Goal: Information Seeking & Learning: Learn about a topic

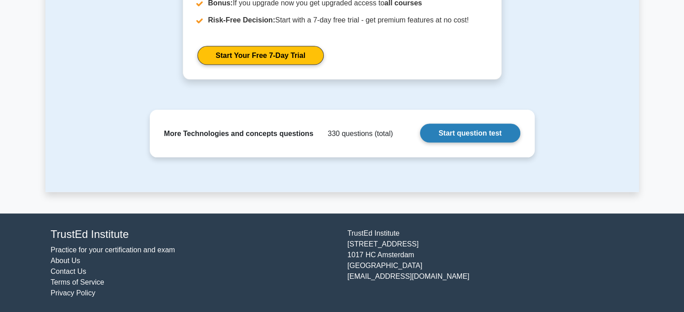
scroll to position [1906, 0]
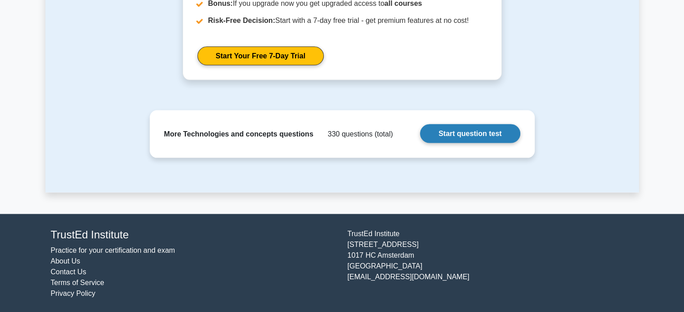
click at [476, 126] on link "Start question test" at bounding box center [470, 133] width 100 height 19
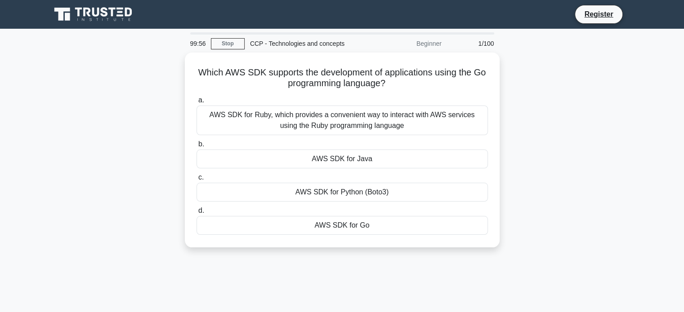
drag, startPoint x: 0, startPoint y: 0, endPoint x: 509, endPoint y: 73, distance: 514.0
click at [509, 73] on div "Which AWS SDK supports the development of applications using the Go programming…" at bounding box center [341, 156] width 593 height 206
click at [582, 101] on div "Which AWS SDK supports the development of applications using the Go programming…" at bounding box center [341, 156] width 593 height 206
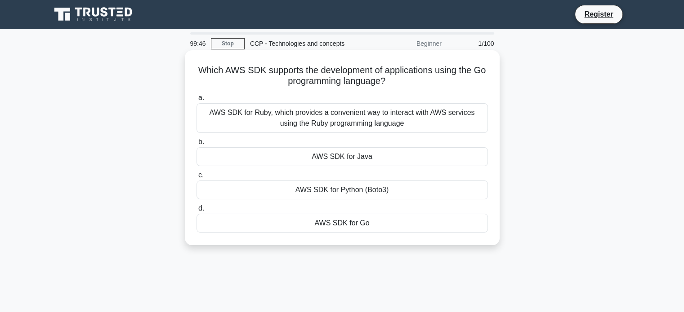
click at [418, 226] on div "AWS SDK for Go" at bounding box center [341, 223] width 291 height 19
click at [196, 212] on input "d. AWS SDK for Go" at bounding box center [196, 209] width 0 height 6
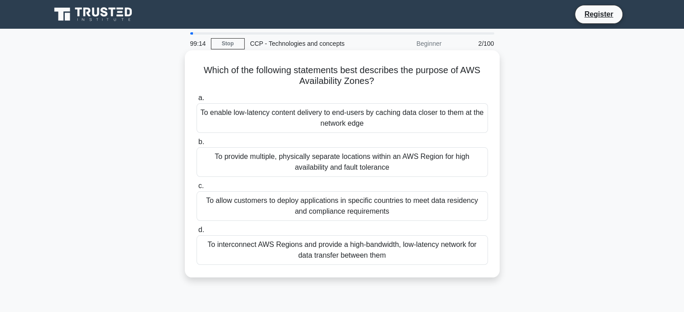
click at [433, 159] on div "To provide multiple, physically separate locations within an AWS Region for hig…" at bounding box center [341, 162] width 291 height 30
click at [196, 145] on input "b. To provide multiple, physically separate locations within an AWS Region for …" at bounding box center [196, 142] width 0 height 6
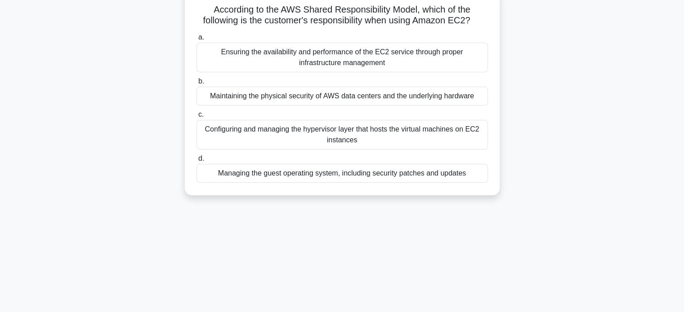
scroll to position [64, 0]
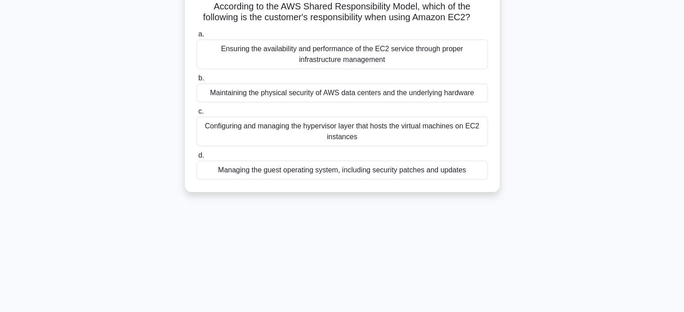
click at [463, 167] on div "Managing the guest operating system, including security patches and updates" at bounding box center [341, 170] width 291 height 19
click at [196, 159] on input "d. Managing the guest operating system, including security patches and updates" at bounding box center [196, 156] width 0 height 6
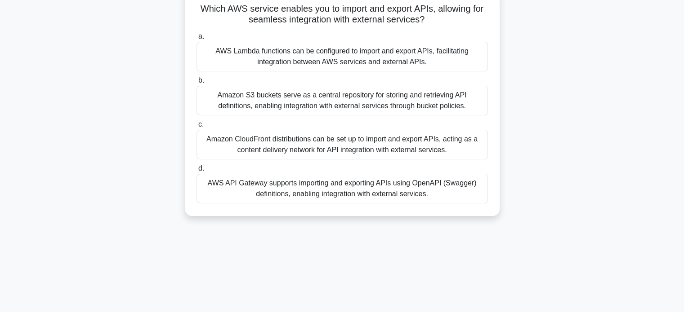
scroll to position [0, 0]
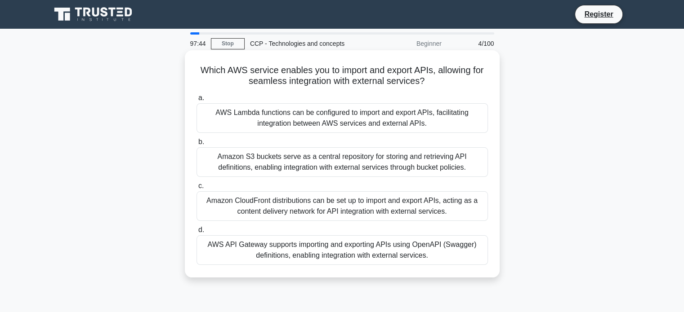
click at [420, 252] on div "AWS API Gateway supports importing and exporting APIs using OpenAPI (Swagger) d…" at bounding box center [341, 250] width 291 height 30
click at [196, 233] on input "d. AWS API Gateway supports importing and exporting APIs using OpenAPI (Swagger…" at bounding box center [196, 230] width 0 height 6
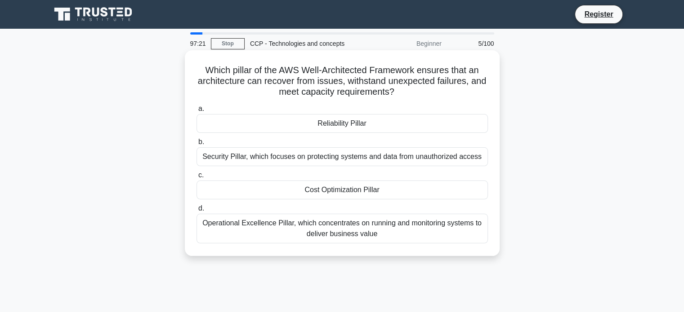
click at [393, 121] on div "Reliability Pillar" at bounding box center [341, 123] width 291 height 19
click at [196, 112] on input "a. Reliability Pillar" at bounding box center [196, 109] width 0 height 6
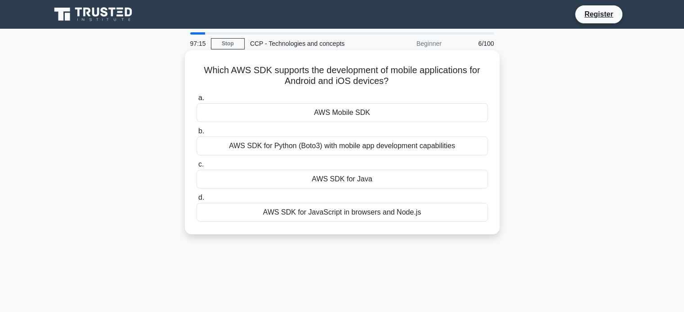
click at [396, 121] on div "AWS Mobile SDK" at bounding box center [341, 112] width 291 height 19
click at [196, 101] on input "a. AWS Mobile SDK" at bounding box center [196, 98] width 0 height 6
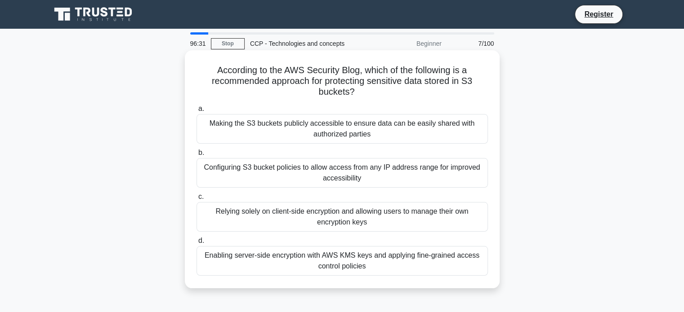
click at [451, 122] on div "Making the S3 buckets publicly accessible to ensure data can be easily shared w…" at bounding box center [341, 129] width 291 height 30
click at [196, 112] on input "a. Making the S3 buckets publicly accessible to ensure data can be easily share…" at bounding box center [196, 109] width 0 height 6
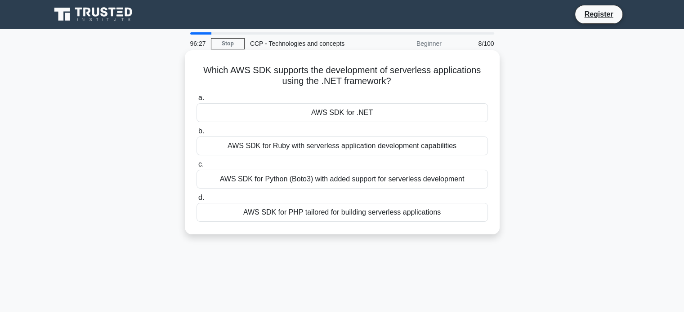
click at [440, 113] on div "AWS SDK for .NET" at bounding box center [341, 112] width 291 height 19
click at [196, 101] on input "a. AWS SDK for .NET" at bounding box center [196, 98] width 0 height 6
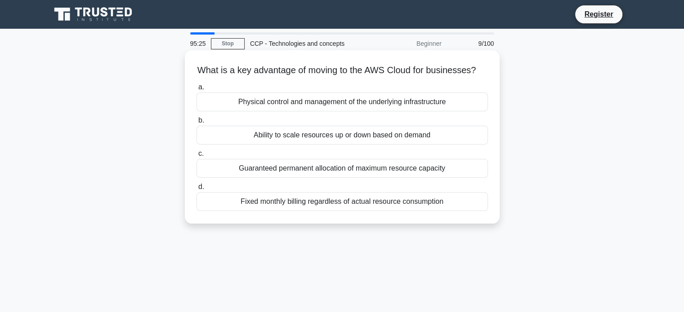
click at [369, 145] on div "Ability to scale resources up or down based on demand" at bounding box center [341, 135] width 291 height 19
click at [196, 124] on input "b. Ability to scale resources up or down based on demand" at bounding box center [196, 121] width 0 height 6
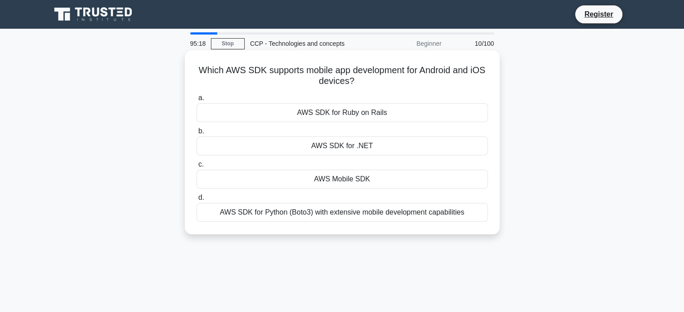
click at [361, 183] on div "AWS Mobile SDK" at bounding box center [341, 179] width 291 height 19
click at [196, 168] on input "c. AWS Mobile SDK" at bounding box center [196, 165] width 0 height 6
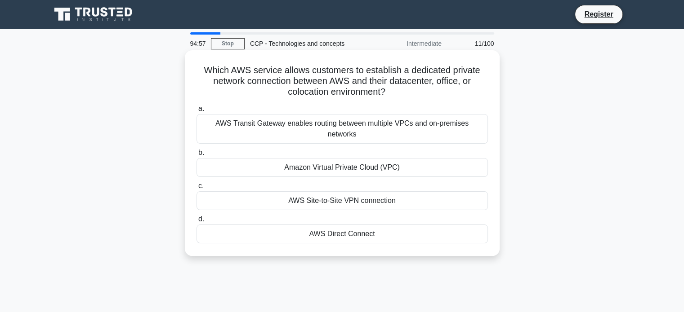
click at [361, 225] on div "AWS Direct Connect" at bounding box center [341, 234] width 291 height 19
click at [196, 218] on input "d. AWS Direct Connect" at bounding box center [196, 220] width 0 height 6
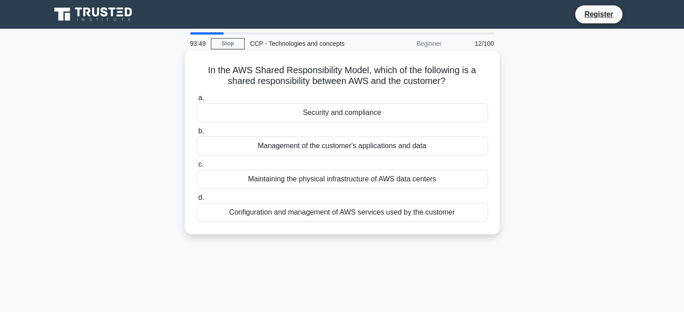
click at [404, 112] on div "Security and compliance" at bounding box center [341, 112] width 291 height 19
click at [196, 101] on input "a. Security and compliance" at bounding box center [196, 98] width 0 height 6
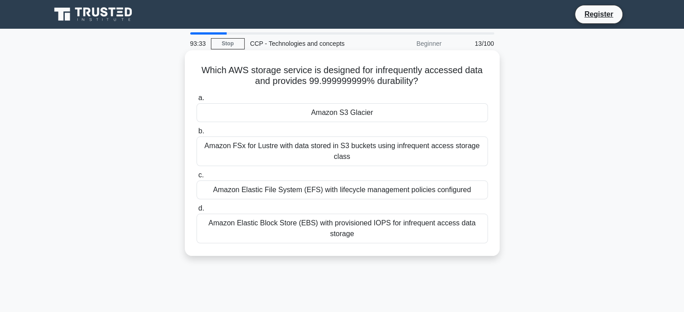
click at [379, 118] on div "Amazon S3 Glacier" at bounding box center [341, 112] width 291 height 19
click at [196, 101] on input "a. Amazon S3 Glacier" at bounding box center [196, 98] width 0 height 6
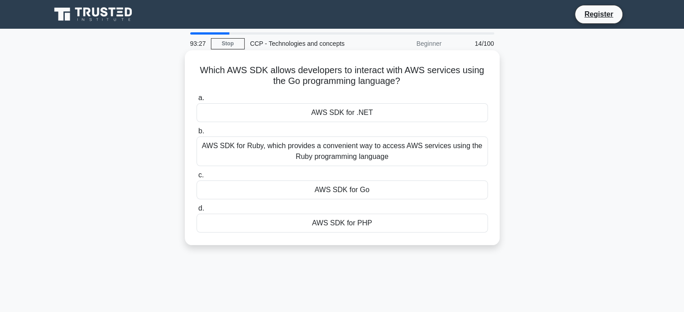
click at [383, 191] on div "AWS SDK for Go" at bounding box center [341, 190] width 291 height 19
click at [196, 178] on input "c. AWS SDK for Go" at bounding box center [196, 176] width 0 height 6
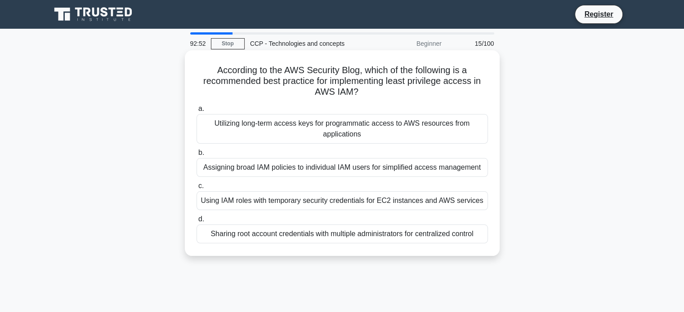
click at [421, 202] on div "Using IAM roles with temporary security credentials for EC2 instances and AWS s…" at bounding box center [341, 200] width 291 height 19
click at [196, 189] on input "c. Using IAM roles with temporary security credentials for EC2 instances and AW…" at bounding box center [196, 186] width 0 height 6
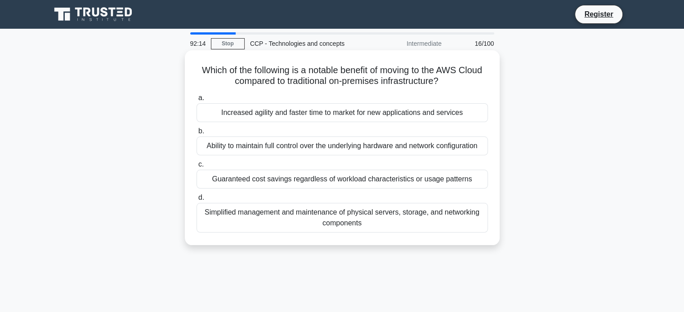
click at [438, 111] on div "Increased agility and faster time to market for new applications and services" at bounding box center [341, 112] width 291 height 19
click at [196, 101] on input "a. Increased agility and faster time to market for new applications and services" at bounding box center [196, 98] width 0 height 6
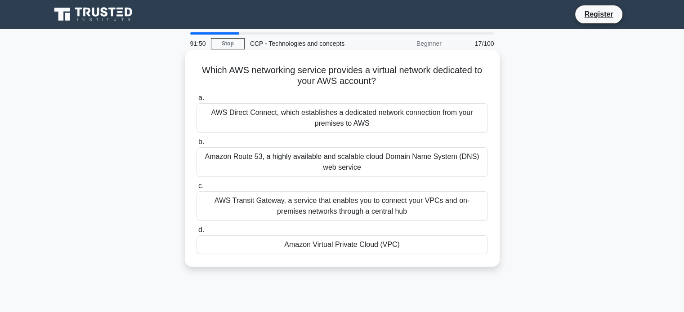
click at [400, 243] on div "Amazon Virtual Private Cloud (VPC)" at bounding box center [341, 244] width 291 height 19
click at [196, 233] on input "d. Amazon Virtual Private Cloud (VPC)" at bounding box center [196, 230] width 0 height 6
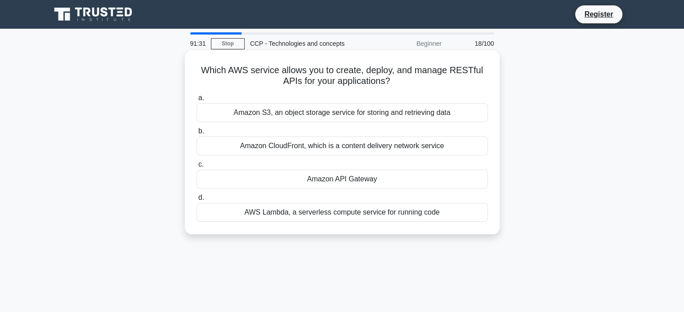
click at [363, 176] on div "Amazon API Gateway" at bounding box center [341, 179] width 291 height 19
click at [196, 168] on input "c. Amazon API Gateway" at bounding box center [196, 165] width 0 height 6
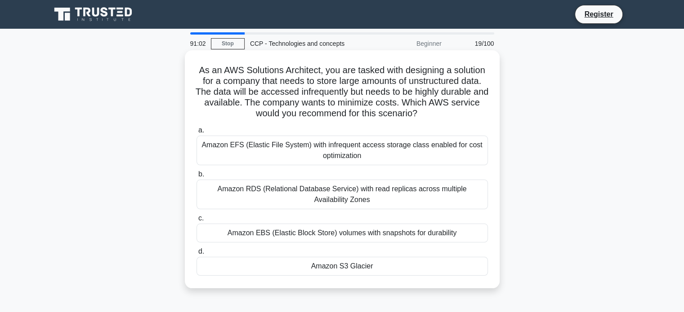
click at [355, 263] on div "Amazon S3 Glacier" at bounding box center [341, 266] width 291 height 19
click at [196, 255] on input "d. Amazon S3 Glacier" at bounding box center [196, 252] width 0 height 6
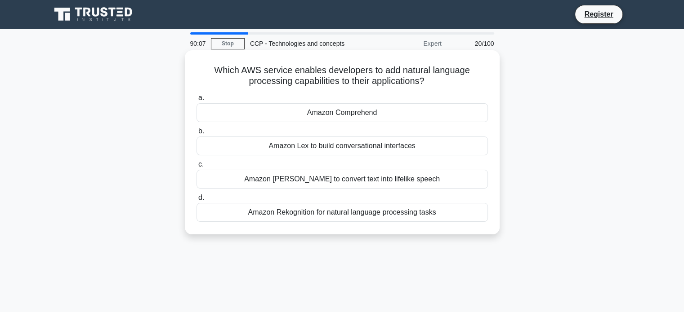
click at [376, 216] on div "Amazon Rekognition for natural language processing tasks" at bounding box center [341, 212] width 291 height 19
click at [196, 201] on input "d. Amazon Rekognition for natural language processing tasks" at bounding box center [196, 198] width 0 height 6
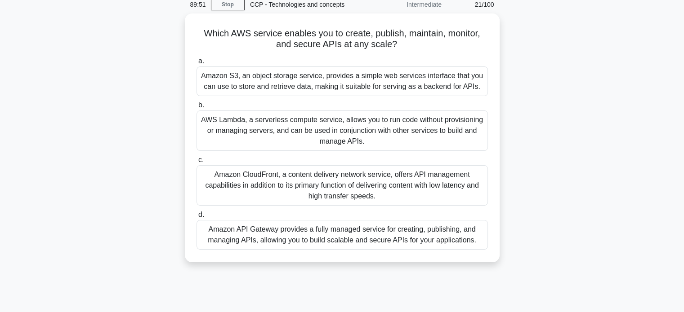
scroll to position [42, 0]
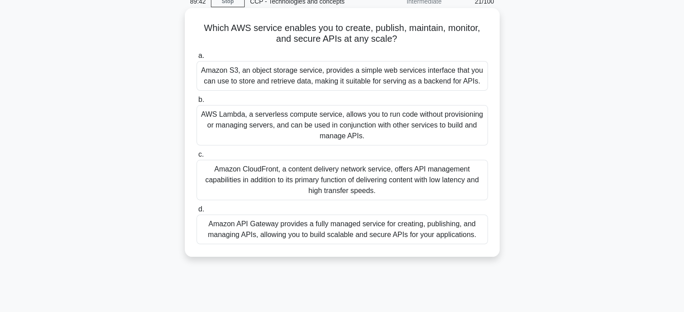
click at [392, 238] on div "Amazon API Gateway provides a fully managed service for creating, publishing, a…" at bounding box center [341, 230] width 291 height 30
click at [196, 213] on input "d. Amazon API Gateway provides a fully managed service for creating, publishing…" at bounding box center [196, 210] width 0 height 6
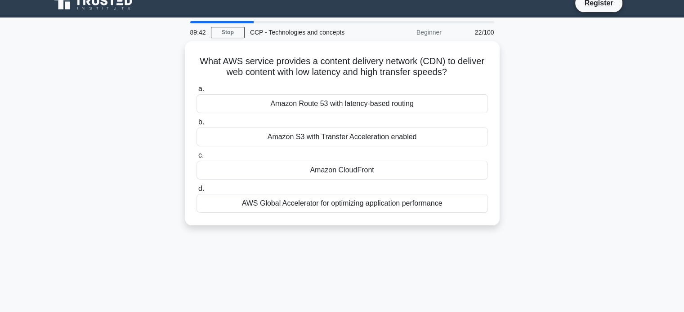
scroll to position [0, 0]
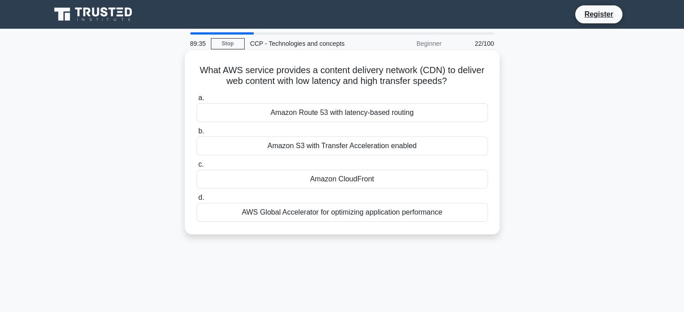
click at [410, 179] on div "Amazon CloudFront" at bounding box center [341, 179] width 291 height 19
click at [196, 168] on input "c. Amazon CloudFront" at bounding box center [196, 165] width 0 height 6
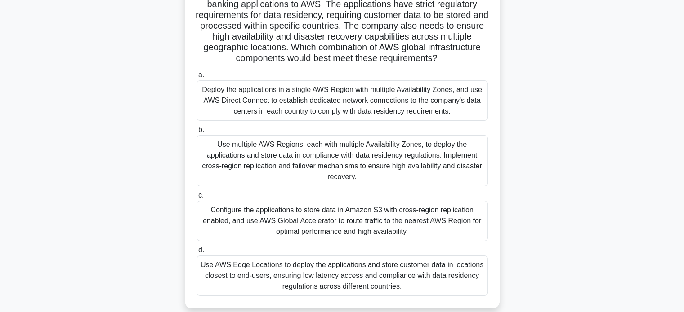
scroll to position [118, 0]
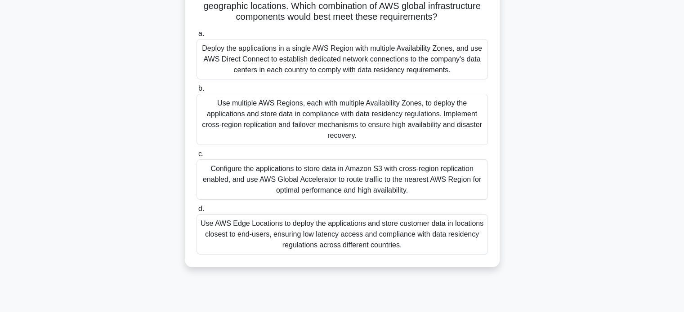
click at [394, 119] on div "Use multiple AWS Regions, each with multiple Availability Zones, to deploy the …" at bounding box center [341, 119] width 291 height 51
click at [196, 92] on input "b. Use multiple AWS Regions, each with multiple Availability Zones, to deploy t…" at bounding box center [196, 89] width 0 height 6
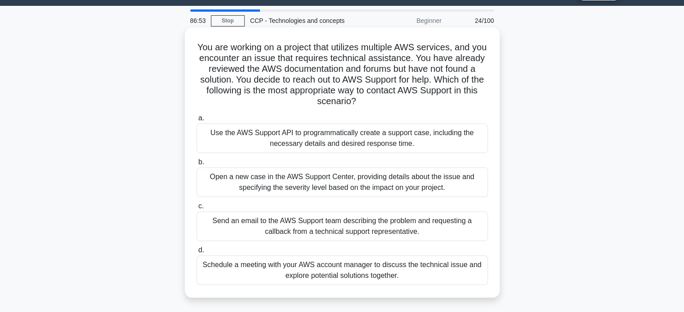
scroll to position [22, 0]
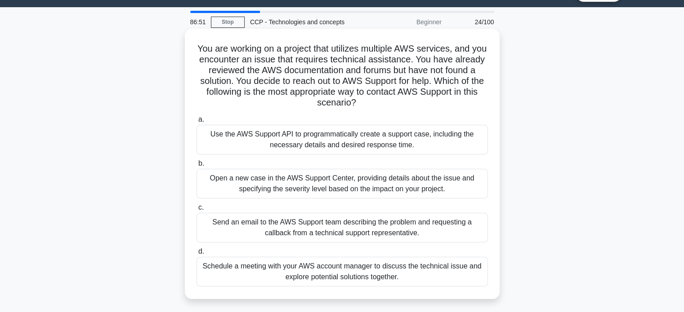
click at [387, 182] on div "Open a new case in the AWS Support Center, providing details about the issue an…" at bounding box center [341, 184] width 291 height 30
click at [196, 167] on input "b. Open a new case in the AWS Support Center, providing details about the issue…" at bounding box center [196, 164] width 0 height 6
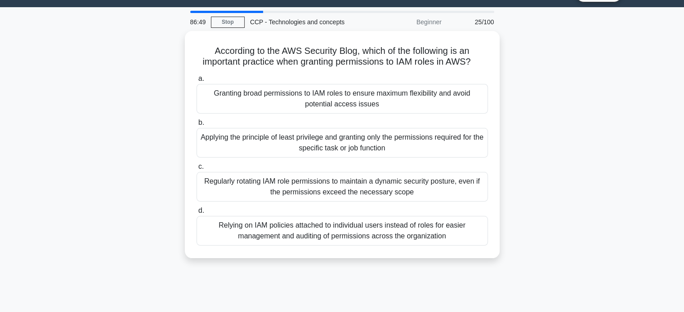
scroll to position [0, 0]
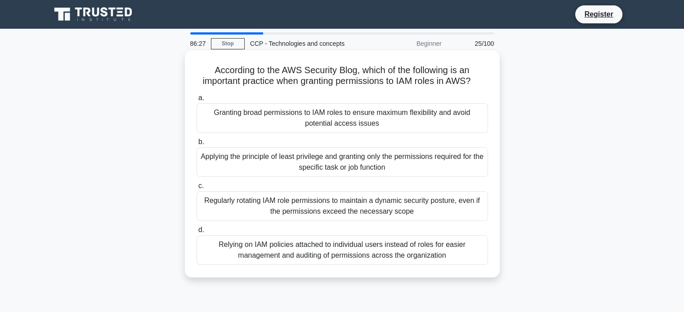
click at [419, 166] on div "Applying the principle of least privilege and granting only the permissions req…" at bounding box center [341, 162] width 291 height 30
click at [196, 145] on input "b. Applying the principle of least privilege and granting only the permissions …" at bounding box center [196, 142] width 0 height 6
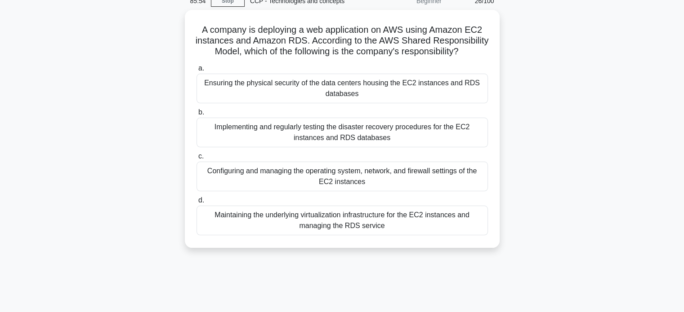
scroll to position [43, 0]
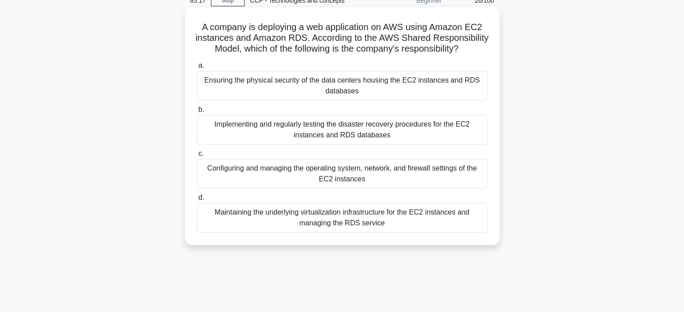
click at [410, 180] on div "Configuring and managing the operating system, network, and firewall settings o…" at bounding box center [341, 174] width 291 height 30
click at [196, 157] on input "c. Configuring and managing the operating system, network, and firewall setting…" at bounding box center [196, 154] width 0 height 6
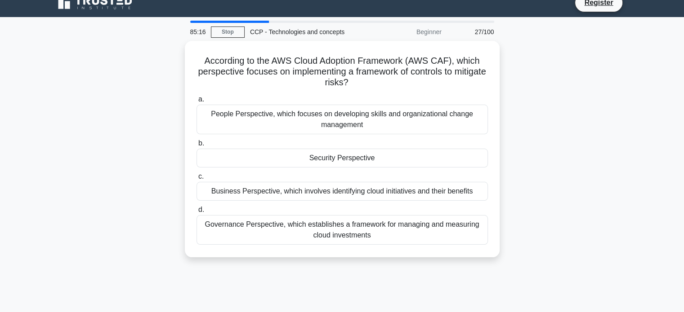
scroll to position [0, 0]
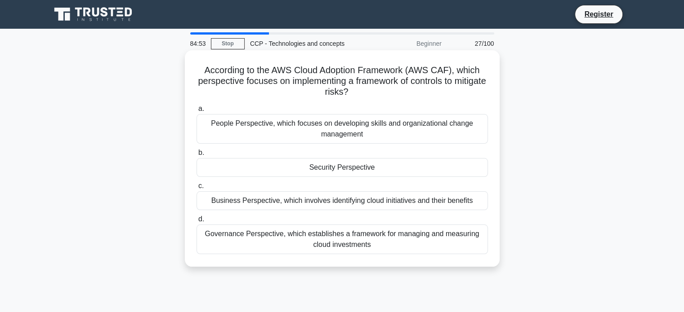
click at [316, 98] on h5 "According to the AWS Cloud Adoption Framework (AWS CAF), which perspective focu…" at bounding box center [341, 81] width 293 height 33
copy h5 "mitigate"
click at [450, 173] on div "Security Perspective" at bounding box center [341, 167] width 291 height 19
click at [196, 156] on input "b. Security Perspective" at bounding box center [196, 153] width 0 height 6
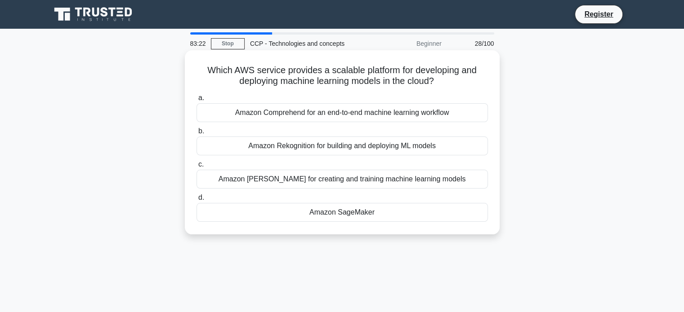
click at [359, 211] on div "Amazon SageMaker" at bounding box center [341, 212] width 291 height 19
click at [196, 201] on input "d. Amazon SageMaker" at bounding box center [196, 198] width 0 height 6
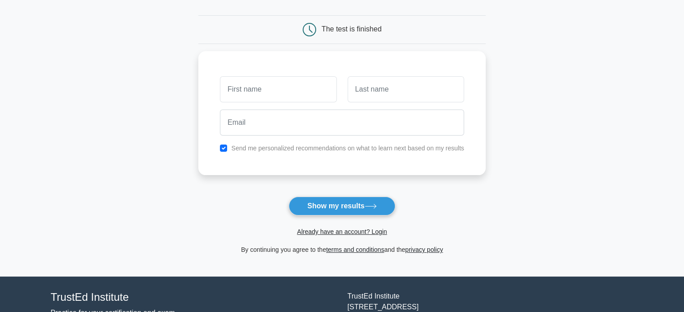
scroll to position [79, 0]
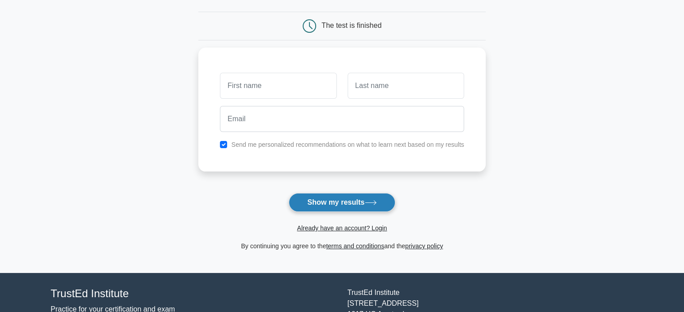
click at [356, 196] on button "Show my results" at bounding box center [342, 202] width 106 height 19
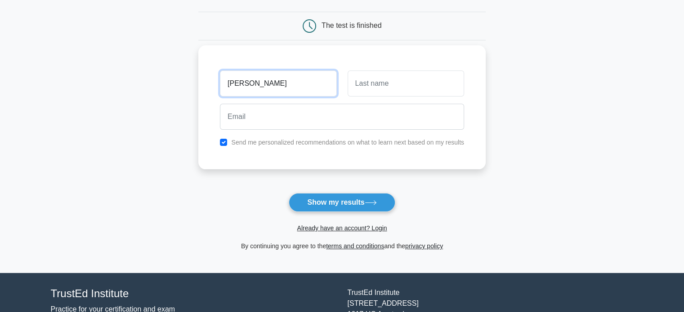
type input "bishal"
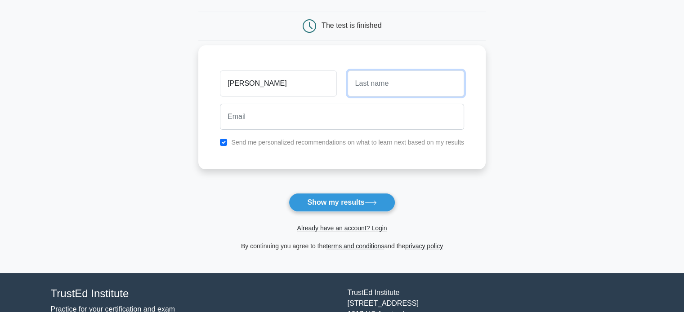
click at [388, 87] on input "text" at bounding box center [405, 84] width 116 height 26
type input "shakya"
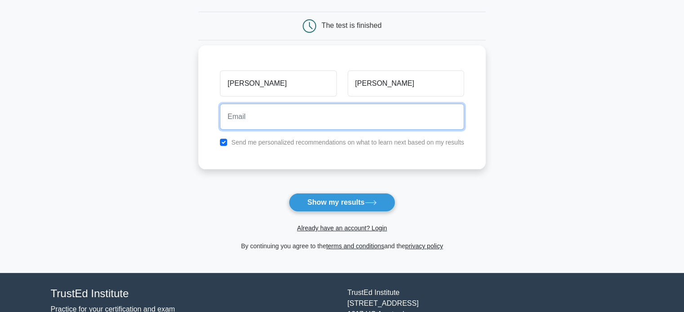
click at [257, 122] on input "email" at bounding box center [342, 117] width 244 height 26
type input "bishaloec@gmail.com"
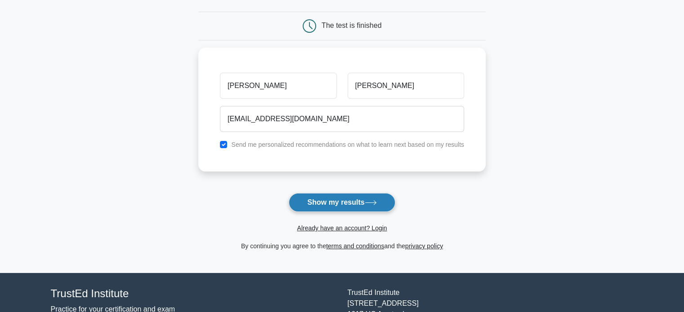
click at [360, 201] on button "Show my results" at bounding box center [342, 202] width 106 height 19
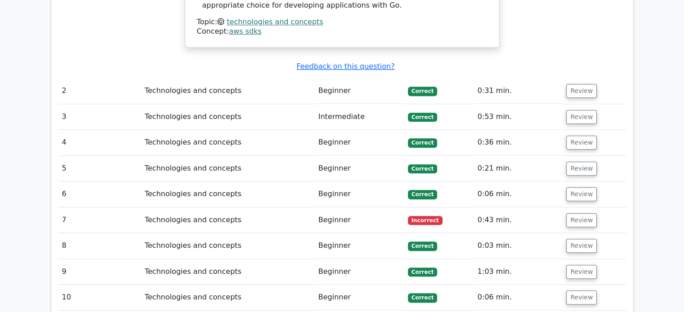
scroll to position [984, 0]
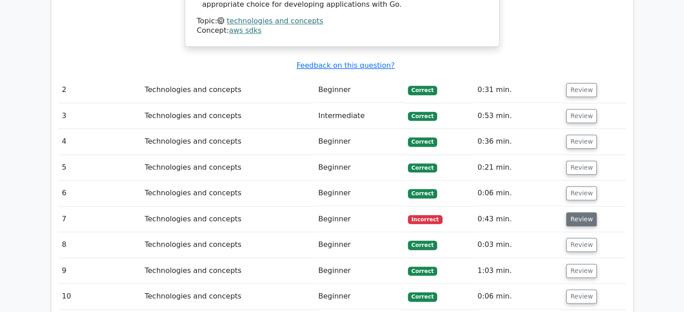
click at [586, 213] on button "Review" at bounding box center [581, 220] width 31 height 14
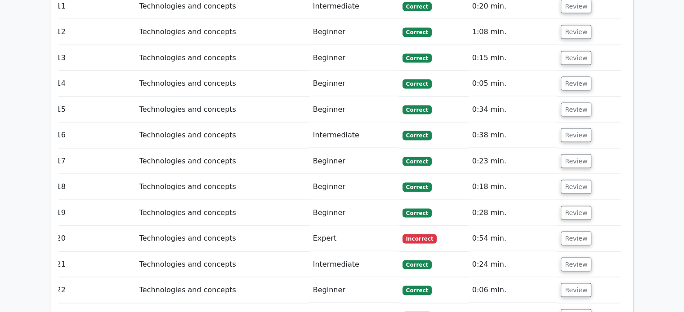
scroll to position [1742, 0]
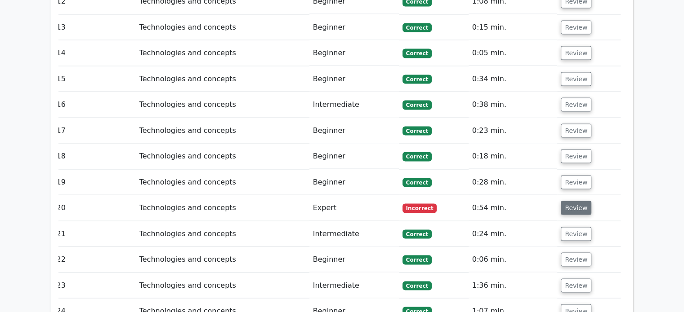
click at [572, 201] on button "Review" at bounding box center [575, 208] width 31 height 14
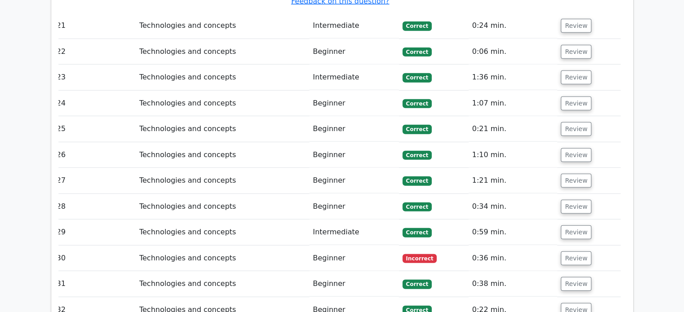
scroll to position [2380, 0]
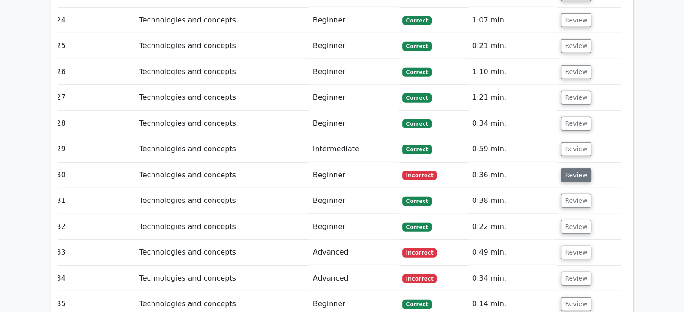
click at [571, 169] on button "Review" at bounding box center [575, 176] width 31 height 14
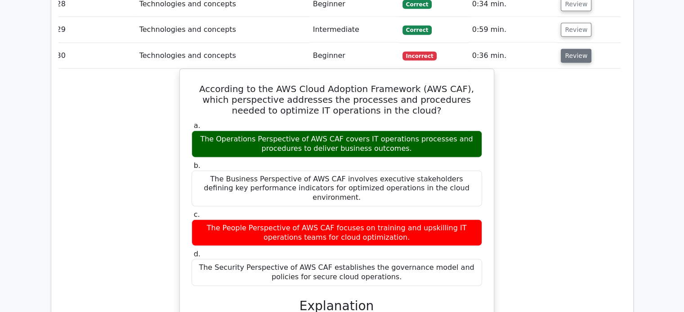
scroll to position [2571, 0]
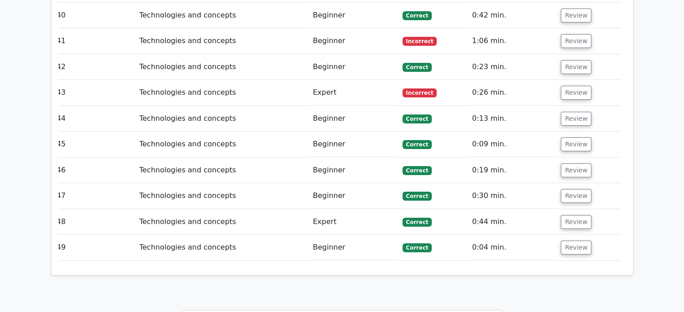
click at [571, 183] on td "Review" at bounding box center [588, 196] width 63 height 26
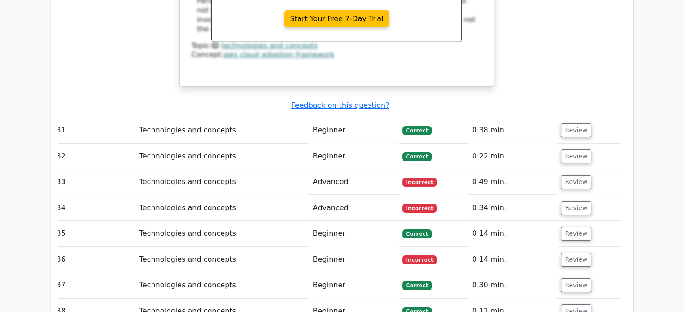
scroll to position [2831, 0]
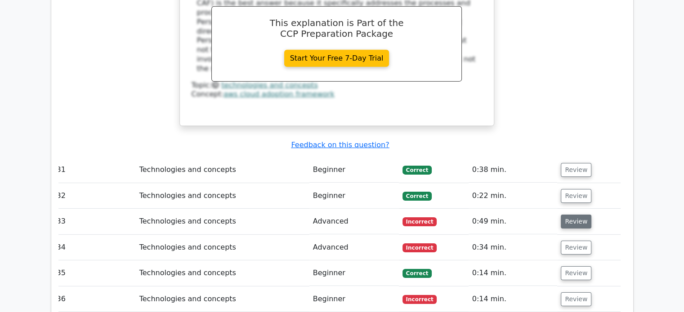
click at [578, 215] on button "Review" at bounding box center [575, 222] width 31 height 14
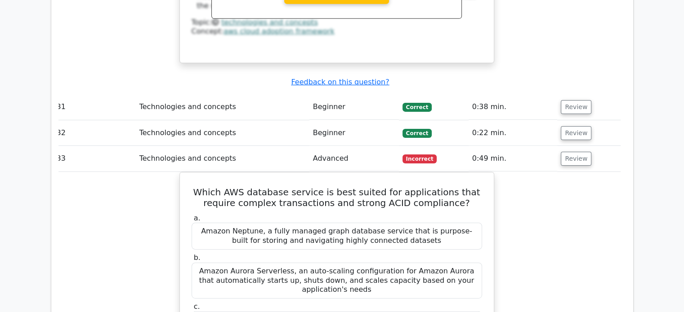
scroll to position [2917, 0]
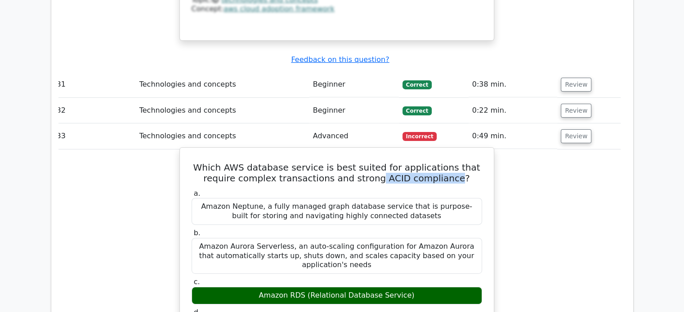
drag, startPoint x: 365, startPoint y: 102, endPoint x: 437, endPoint y: 111, distance: 72.0
copy h5 "ACID compliance"
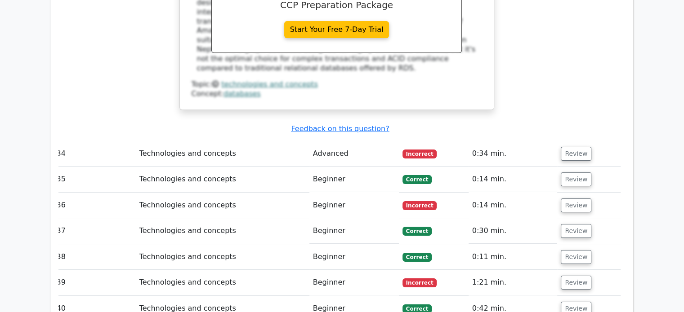
scroll to position [3338, 0]
click at [581, 147] on button "Review" at bounding box center [575, 154] width 31 height 14
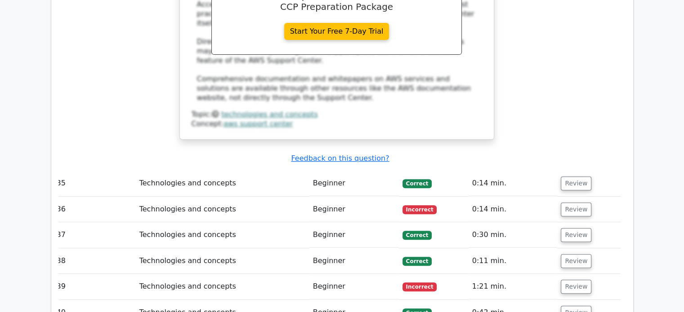
scroll to position [3823, 0]
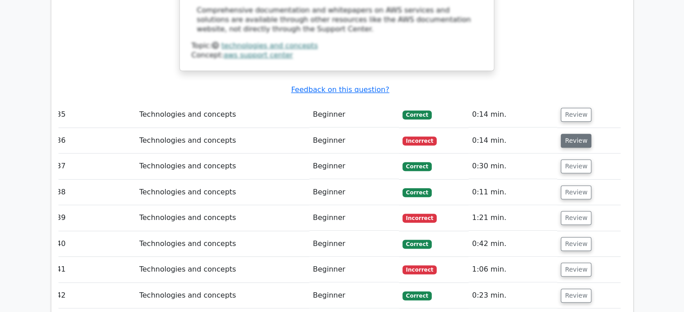
click at [569, 134] on button "Review" at bounding box center [575, 141] width 31 height 14
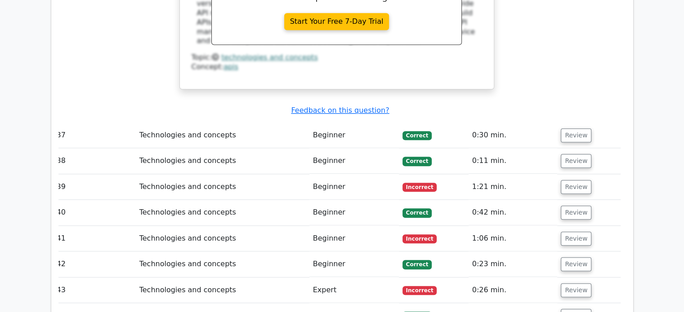
scroll to position [4227, 0]
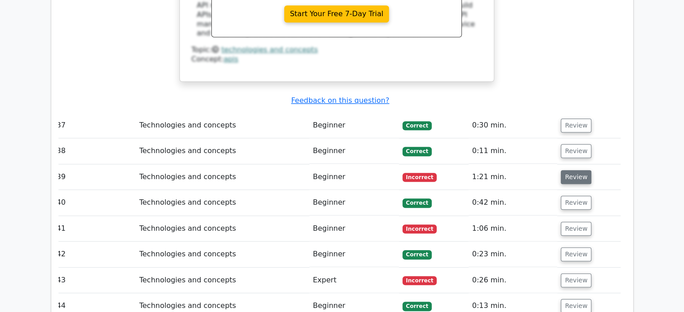
click at [562, 170] on button "Review" at bounding box center [575, 177] width 31 height 14
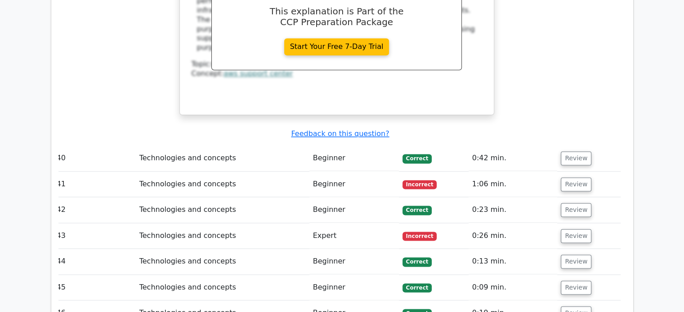
scroll to position [4672, 0]
click at [574, 177] on button "Review" at bounding box center [575, 184] width 31 height 14
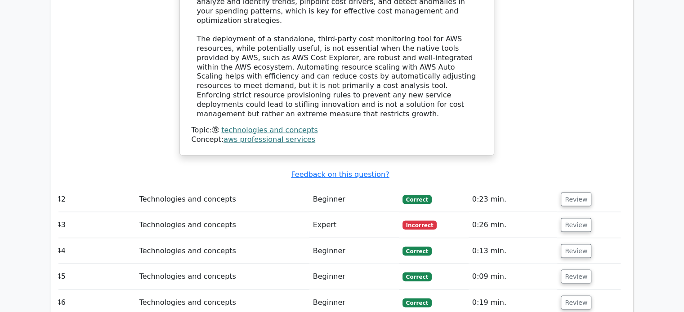
scroll to position [5144, 0]
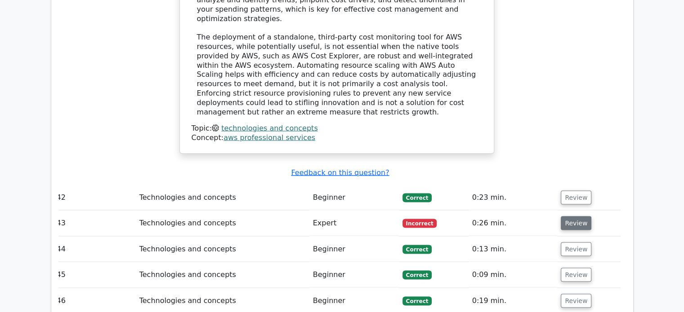
click at [576, 217] on button "Review" at bounding box center [575, 224] width 31 height 14
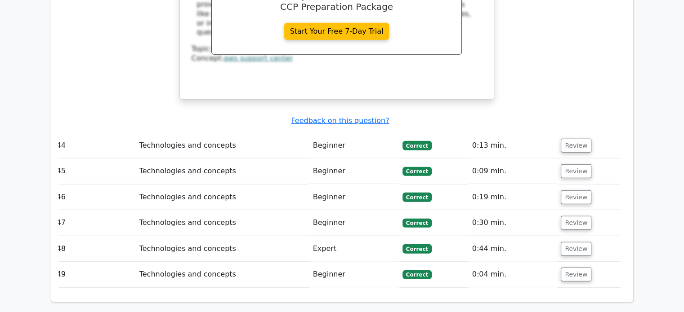
scroll to position [5677, 0]
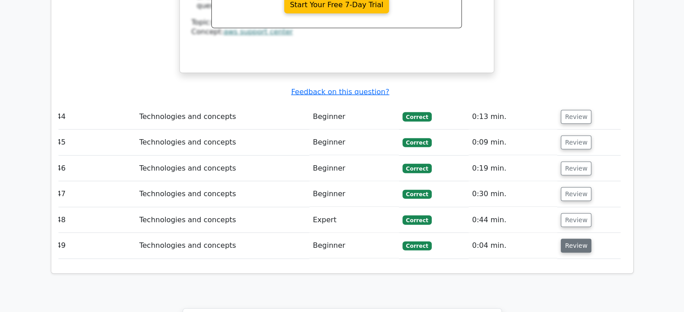
click at [575, 239] on button "Review" at bounding box center [575, 246] width 31 height 14
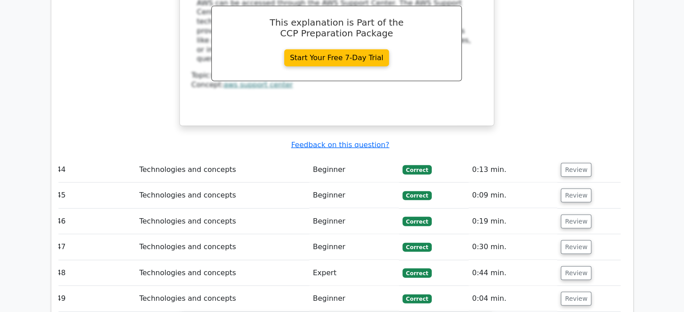
scroll to position [5619, 0]
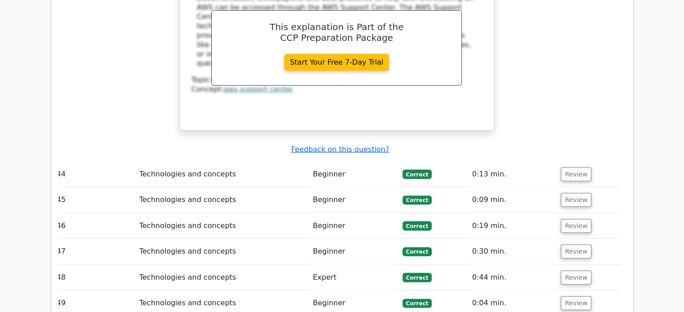
click at [570, 265] on td "Review" at bounding box center [588, 278] width 63 height 26
click at [563, 271] on button "Review" at bounding box center [575, 278] width 31 height 14
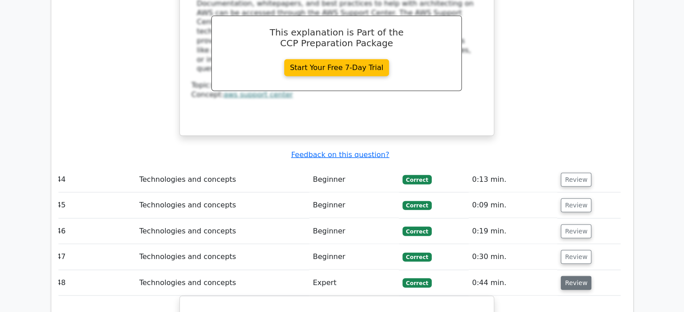
scroll to position [5613, 0]
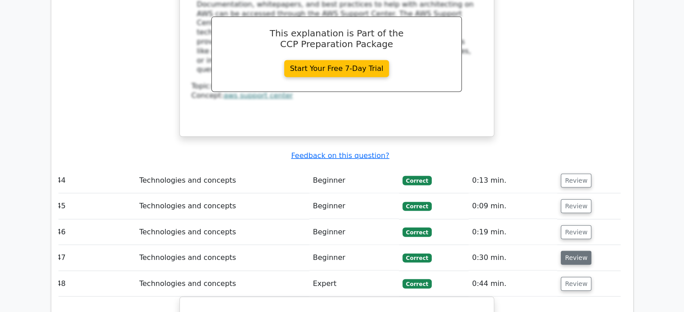
click at [574, 251] on button "Review" at bounding box center [575, 258] width 31 height 14
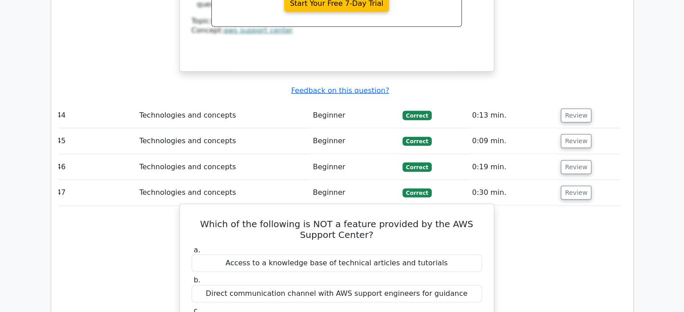
scroll to position [5678, 0]
